Goal: Transaction & Acquisition: Purchase product/service

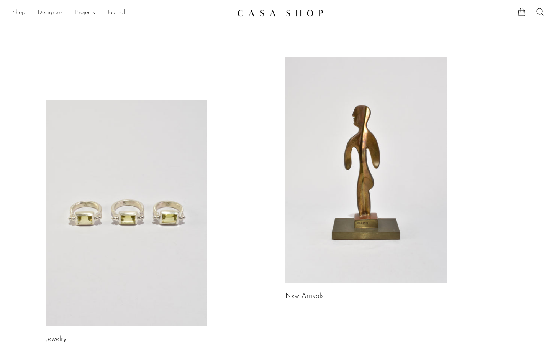
click at [19, 11] on link "Shop" at bounding box center [18, 13] width 13 height 10
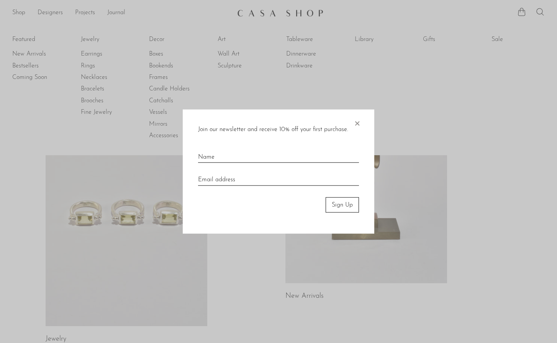
click at [314, 53] on div at bounding box center [278, 171] width 557 height 343
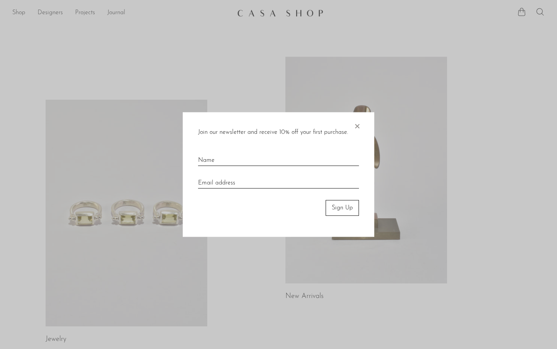
click at [354, 126] on span "×" at bounding box center [358, 124] width 8 height 25
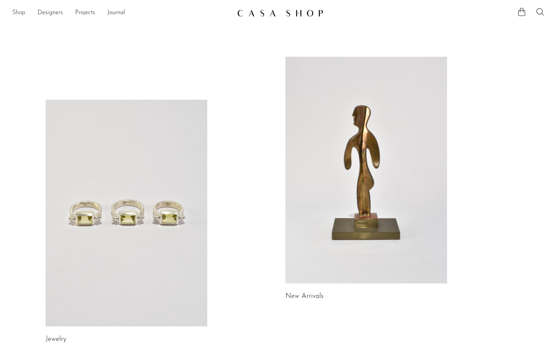
click at [18, 13] on link "Shop" at bounding box center [18, 13] width 13 height 10
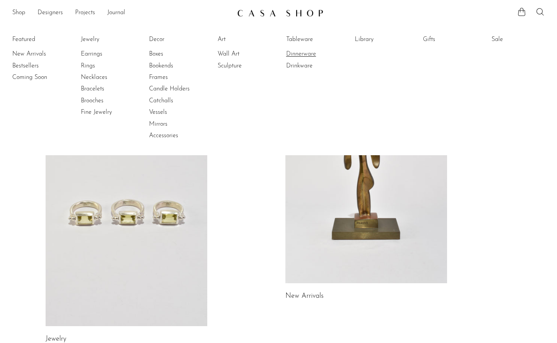
click at [316, 57] on link "Dinnerware" at bounding box center [315, 54] width 58 height 8
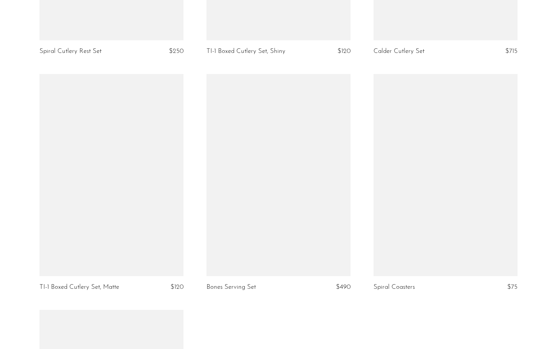
scroll to position [2147, 0]
